Goal: Task Accomplishment & Management: Complete application form

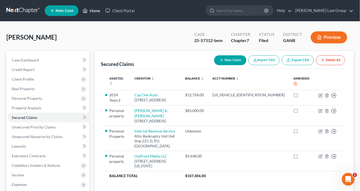
click at [94, 11] on link "Home" at bounding box center [91, 11] width 23 height 10
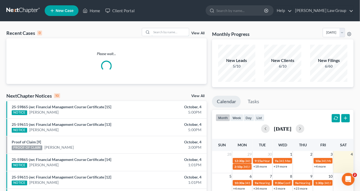
click at [158, 33] on input "search" at bounding box center [169, 32] width 37 height 8
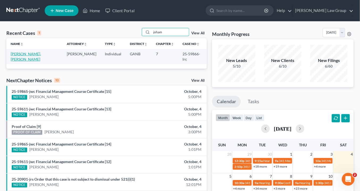
type input "joham"
click at [35, 53] on link "[PERSON_NAME], [PERSON_NAME]" at bounding box center [26, 57] width 30 height 10
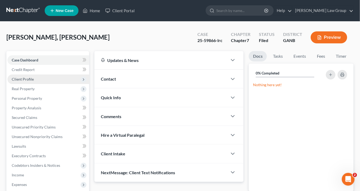
click at [32, 79] on span "Client Profile" at bounding box center [23, 79] width 22 height 5
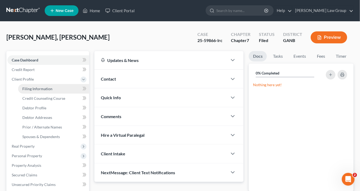
click at [33, 88] on span "Filing Information" at bounding box center [37, 88] width 30 height 5
select select "1"
select select "0"
select select "10"
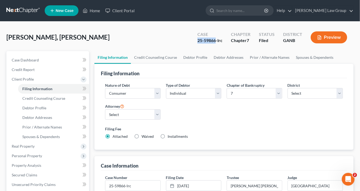
drag, startPoint x: 216, startPoint y: 40, endPoint x: 196, endPoint y: 40, distance: 19.4
click at [196, 40] on div "Case 25-59866-lrc" at bounding box center [209, 38] width 33 height 16
copy div "25-59866"
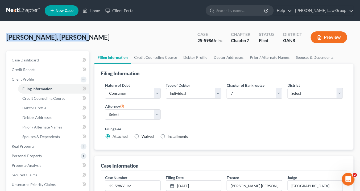
drag, startPoint x: 71, startPoint y: 38, endPoint x: 5, endPoint y: 36, distance: 65.4
click at [5, 36] on div "[PERSON_NAME], [PERSON_NAME] Upgraded Case 25-59866-lrc Chapter Chapter 7 Statu…" at bounding box center [180, 192] width 360 height 341
copy span "[PERSON_NAME], [PERSON_NAME]"
